Goal: Entertainment & Leisure: Consume media (video, audio)

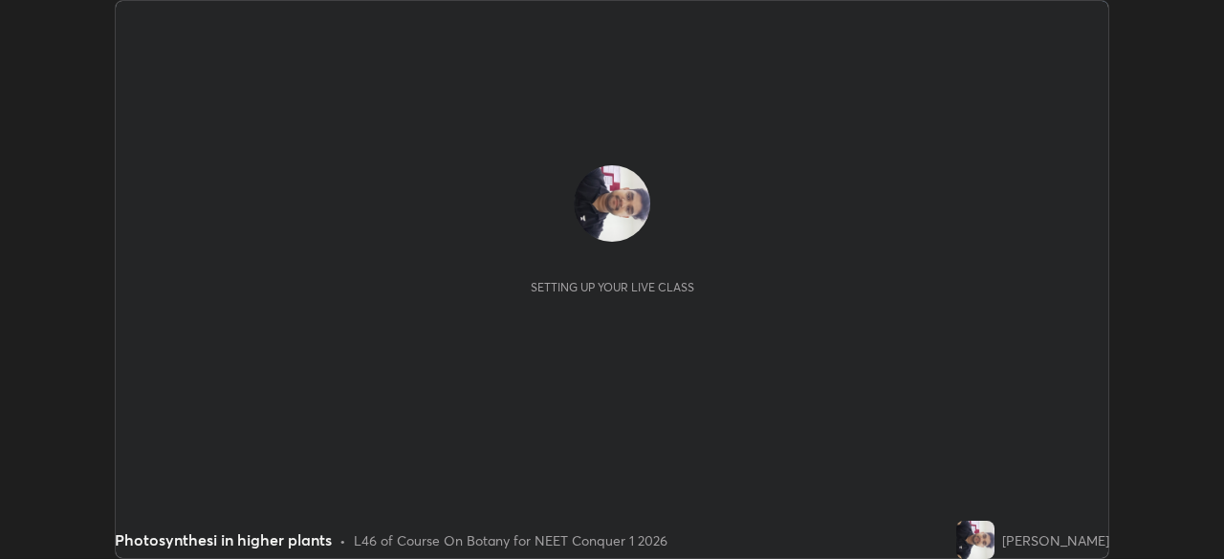
scroll to position [559, 1223]
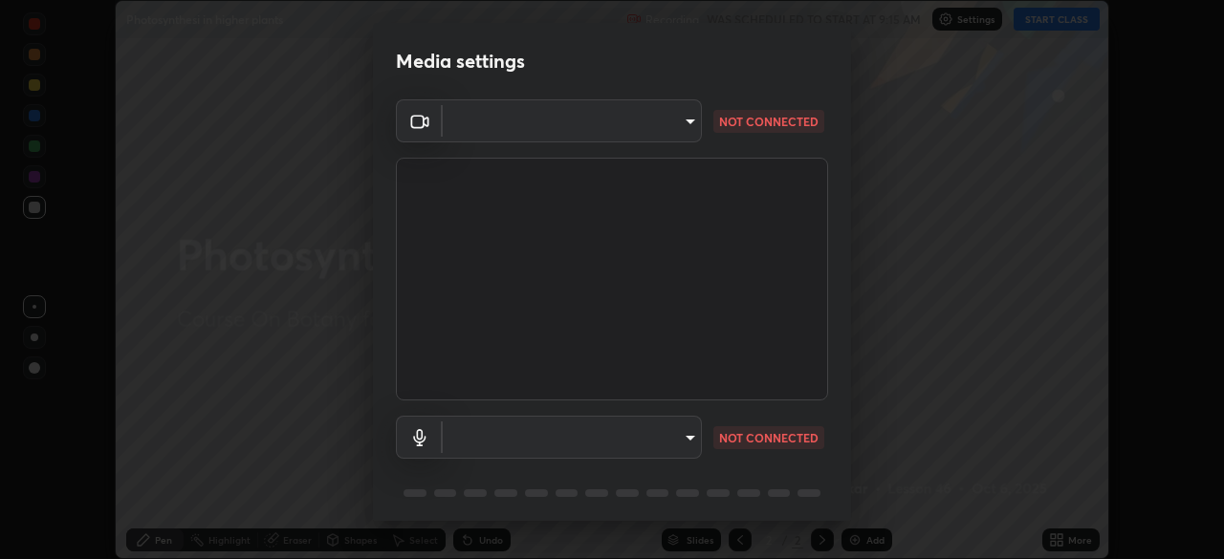
type input "846d0ba8f5080ab81b5b071cdfefeec17a04dc93fe71064fe08a1f5c66129023"
type input "communications"
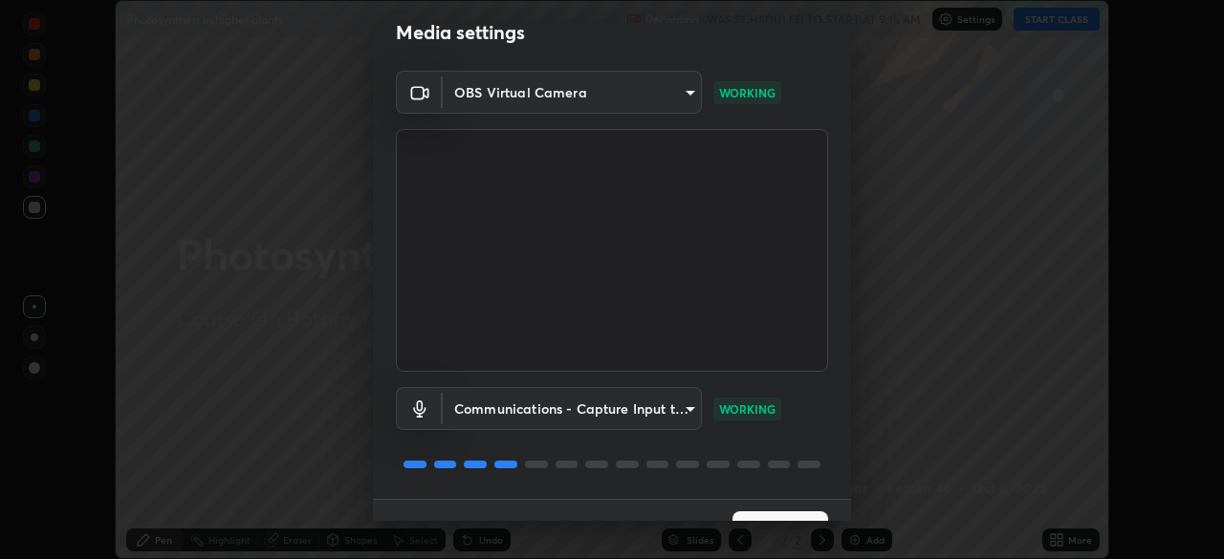
scroll to position [68, 0]
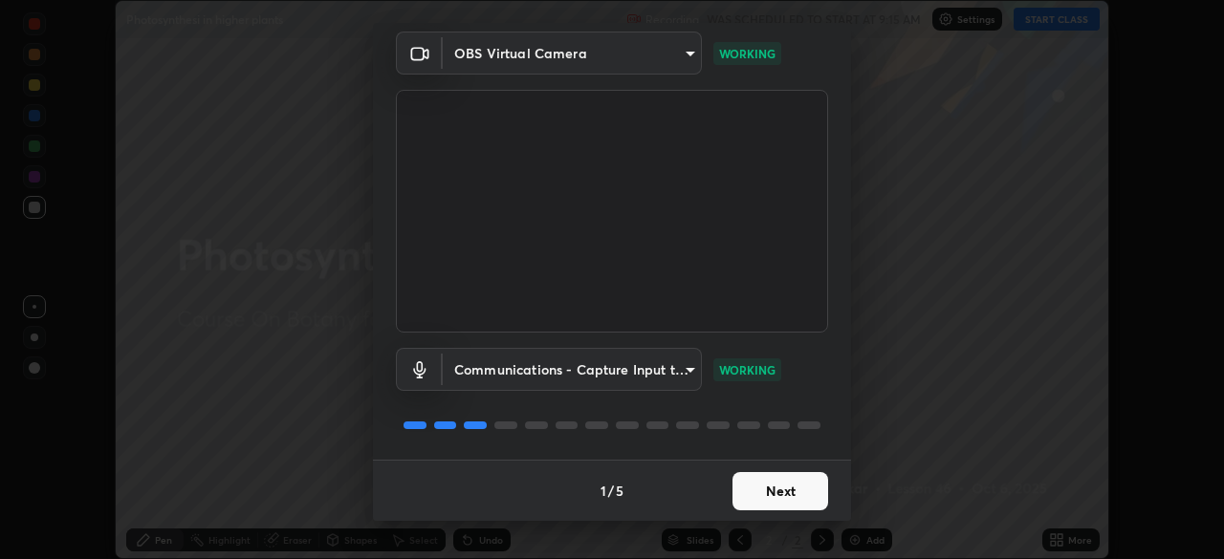
click at [753, 496] on button "Next" at bounding box center [780, 491] width 96 height 38
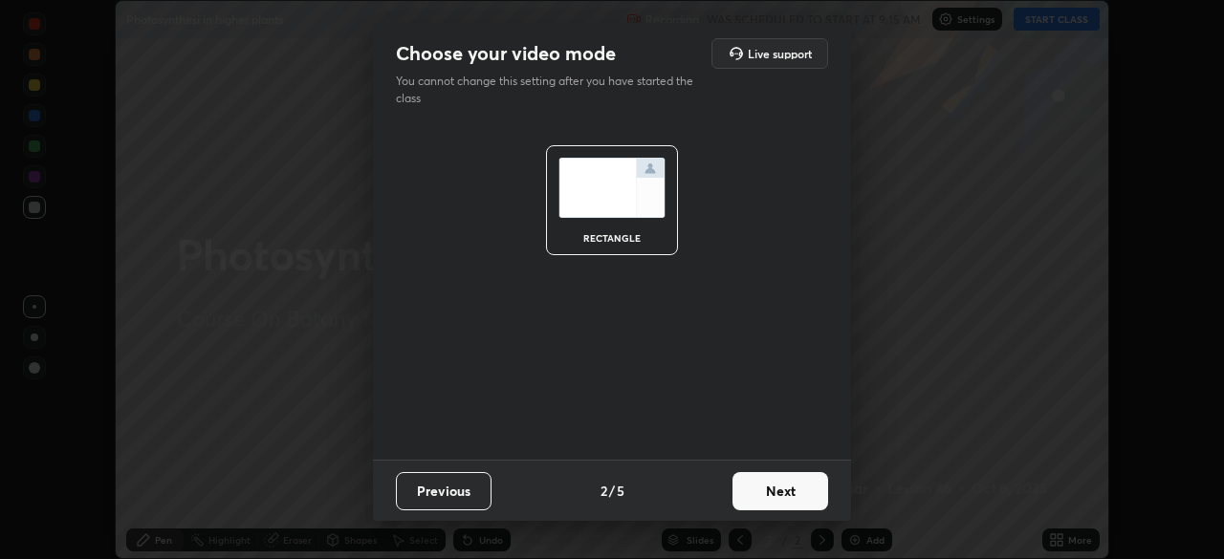
scroll to position [0, 0]
click at [753, 493] on button "Next" at bounding box center [780, 491] width 96 height 38
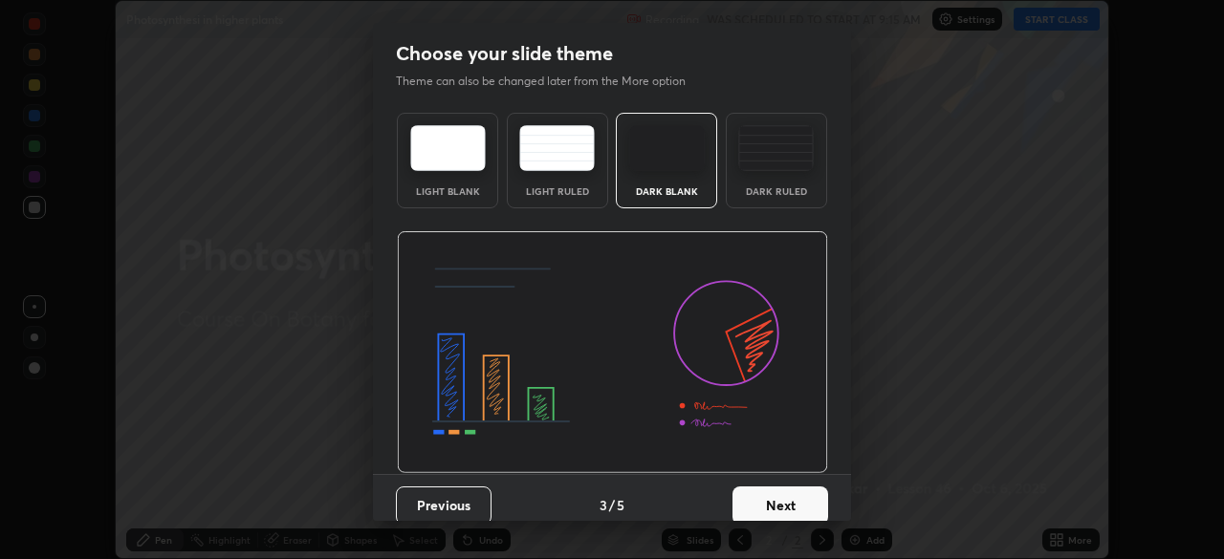
click at [749, 491] on button "Next" at bounding box center [780, 506] width 96 height 38
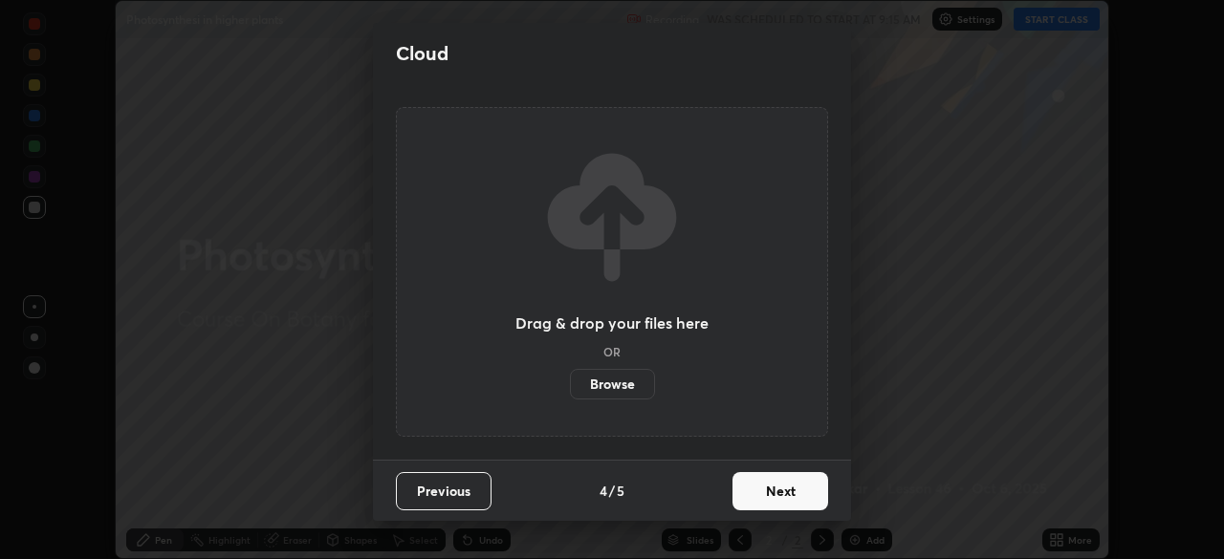
click at [785, 495] on button "Next" at bounding box center [780, 491] width 96 height 38
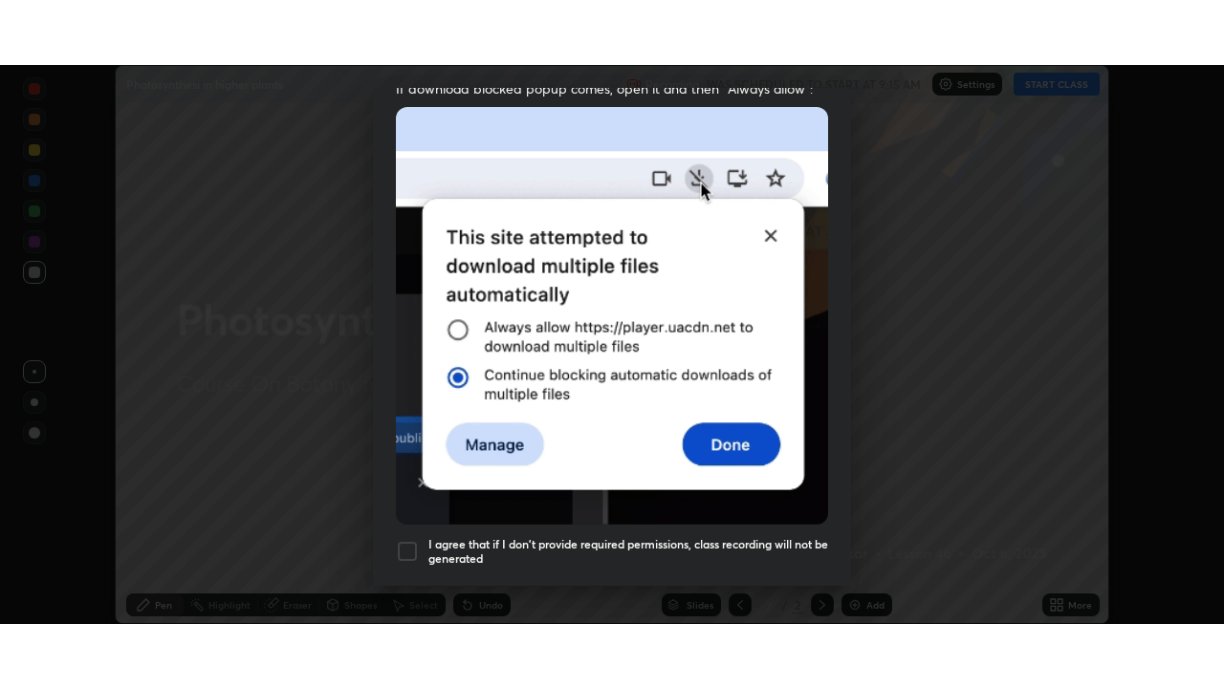
scroll to position [458, 0]
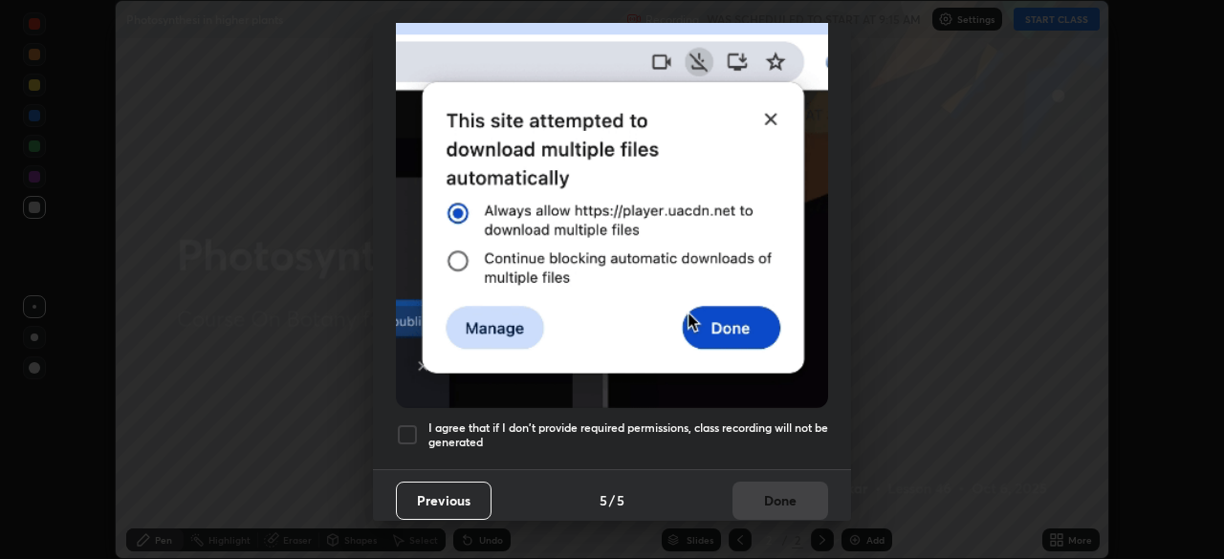
click at [806, 421] on h5 "I agree that if I don't provide required permissions, class recording will not …" at bounding box center [628, 436] width 400 height 30
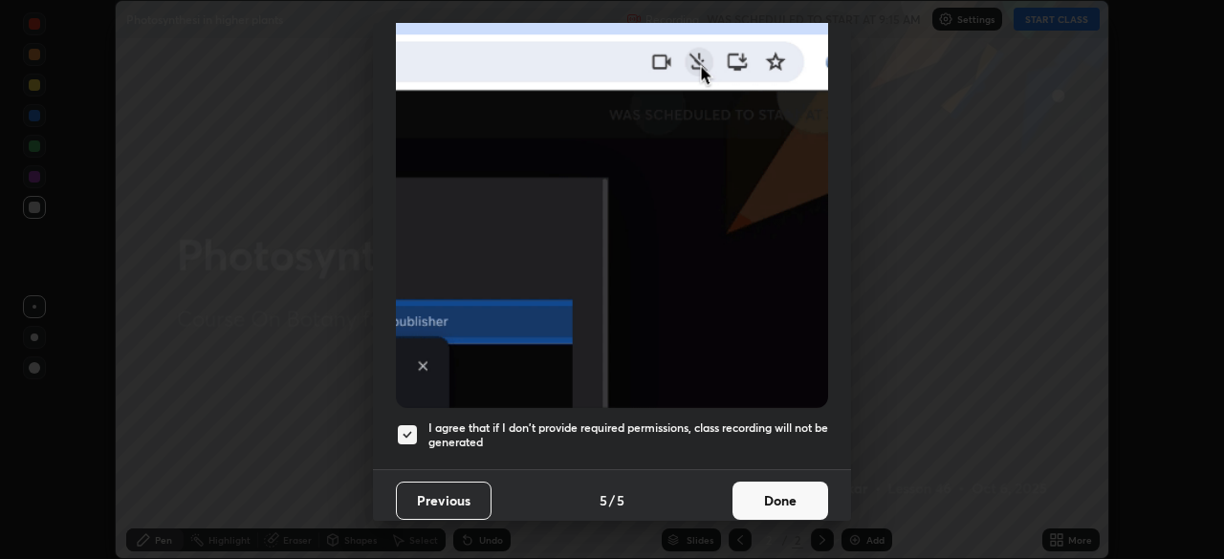
click at [791, 482] on button "Done" at bounding box center [780, 501] width 96 height 38
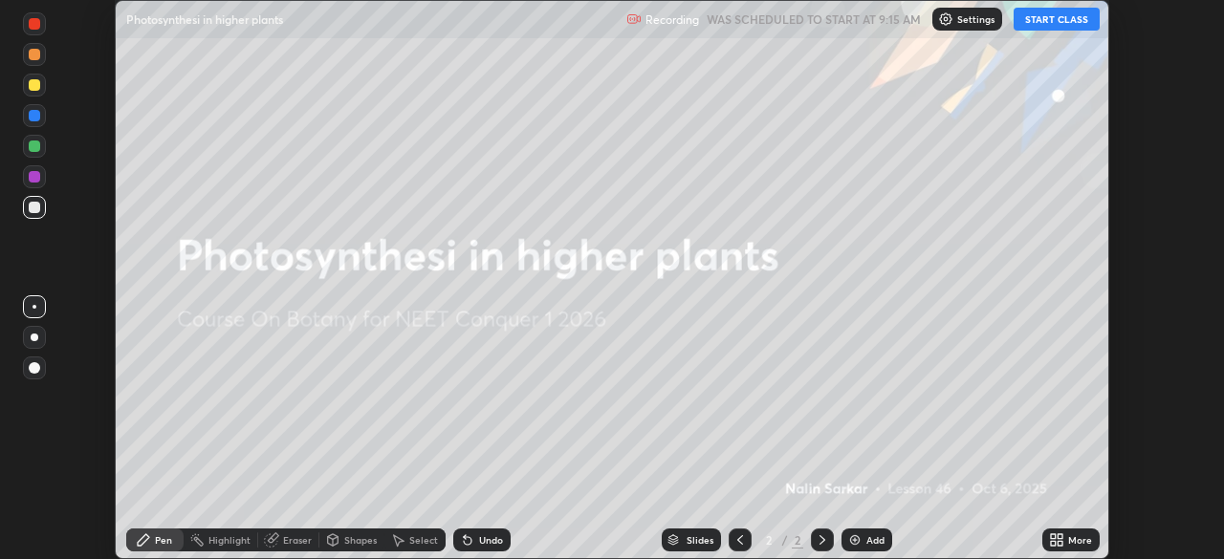
click at [1060, 535] on icon at bounding box center [1060, 537] width 5 height 5
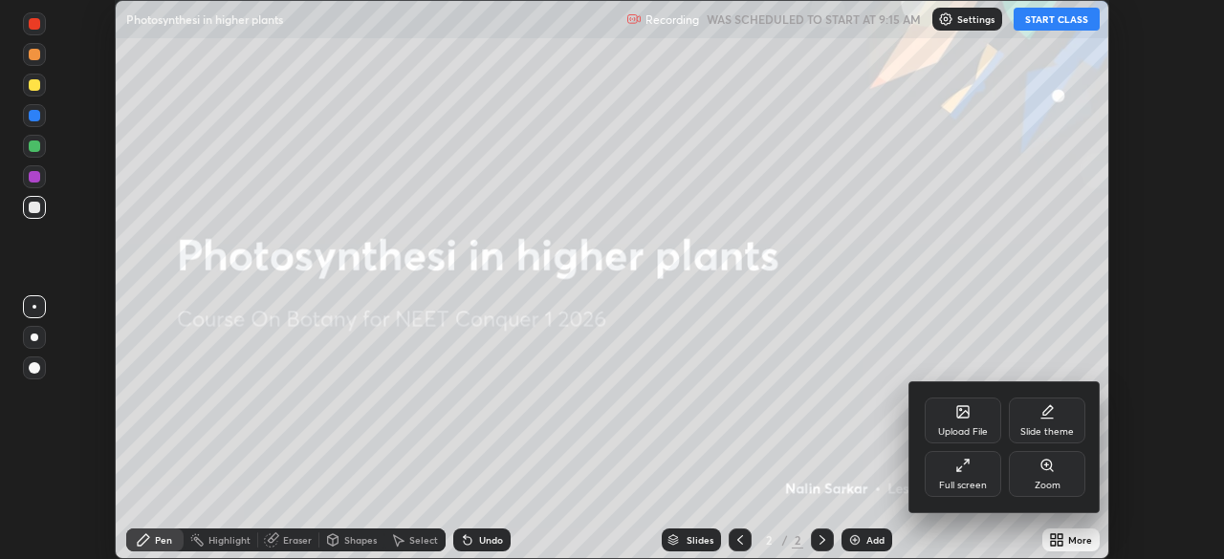
click at [986, 476] on div "Full screen" at bounding box center [963, 474] width 76 height 46
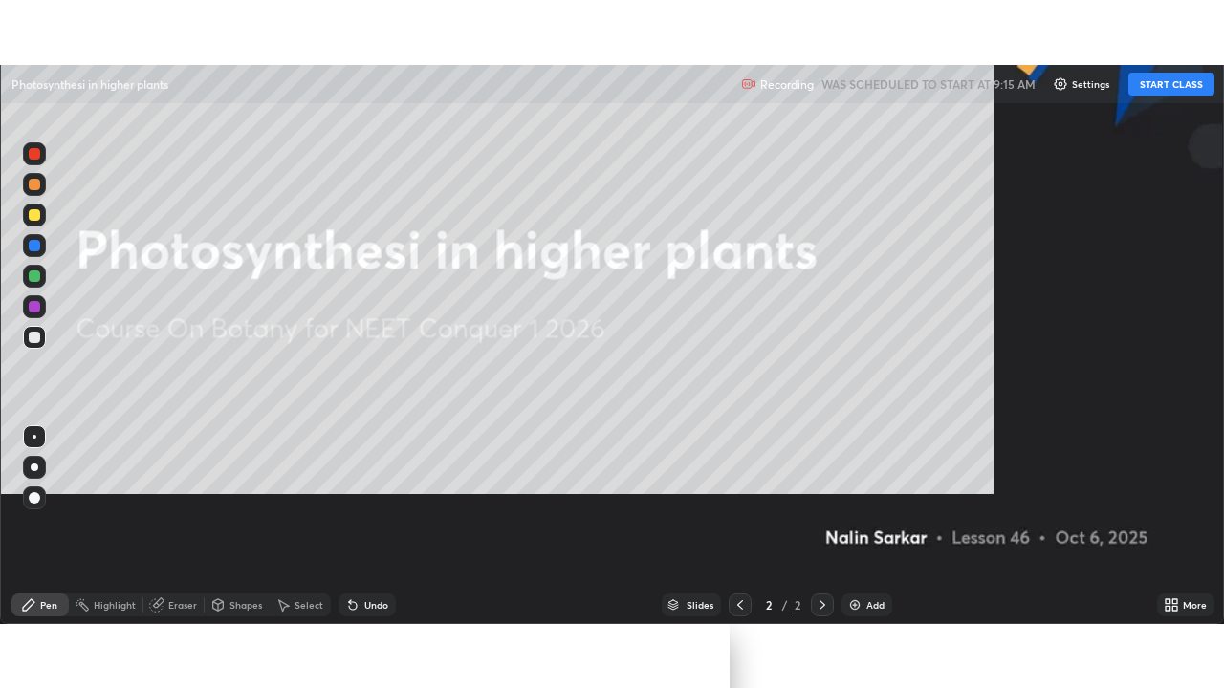
scroll to position [688, 1224]
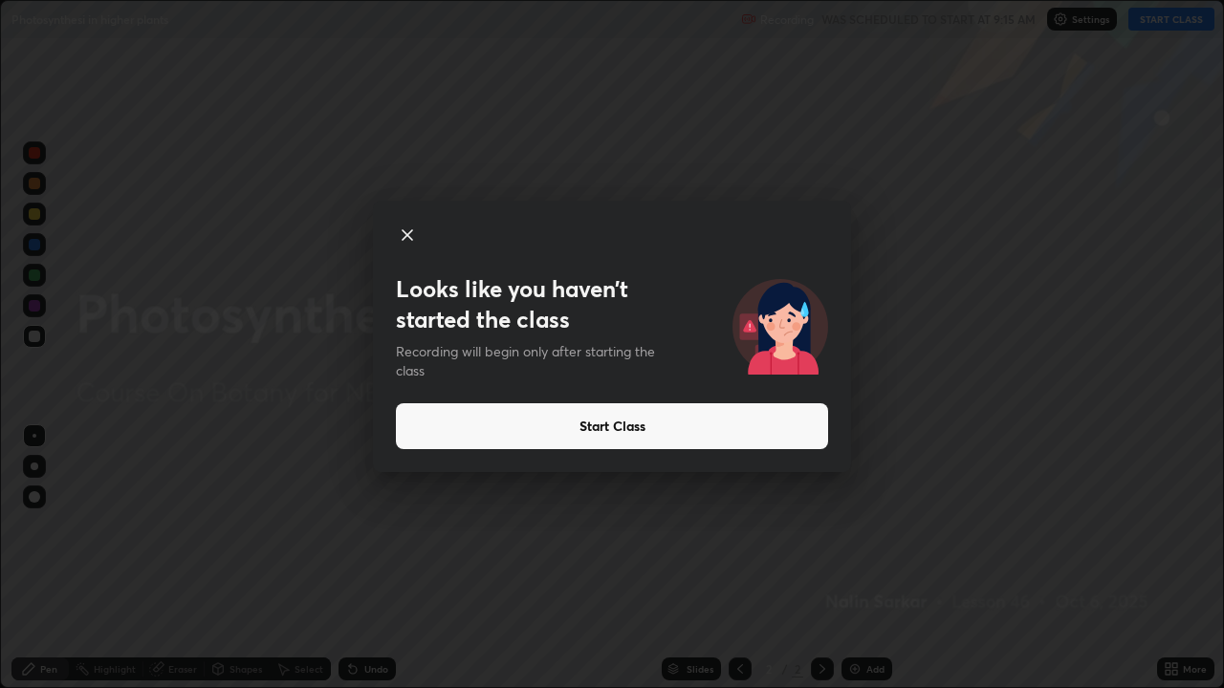
click at [518, 424] on button "Start Class" at bounding box center [612, 427] width 432 height 46
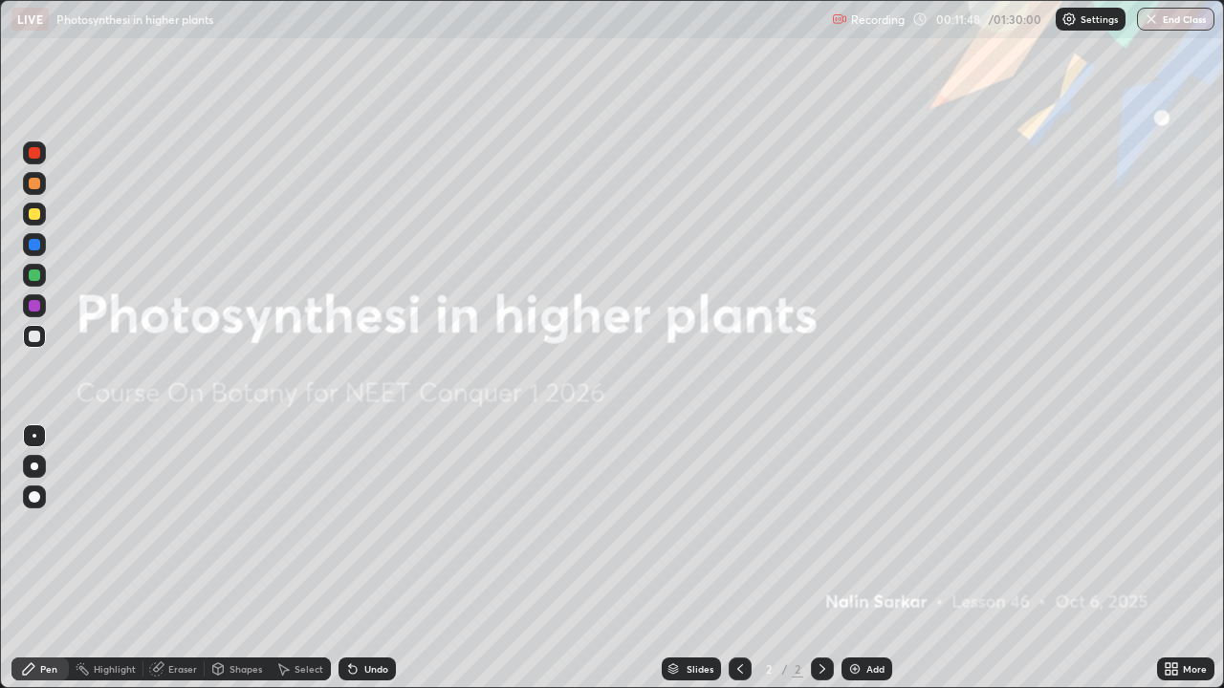
click at [820, 558] on icon at bounding box center [822, 669] width 15 height 15
click at [852, 558] on img at bounding box center [854, 669] width 15 height 15
